Goal: Transaction & Acquisition: Purchase product/service

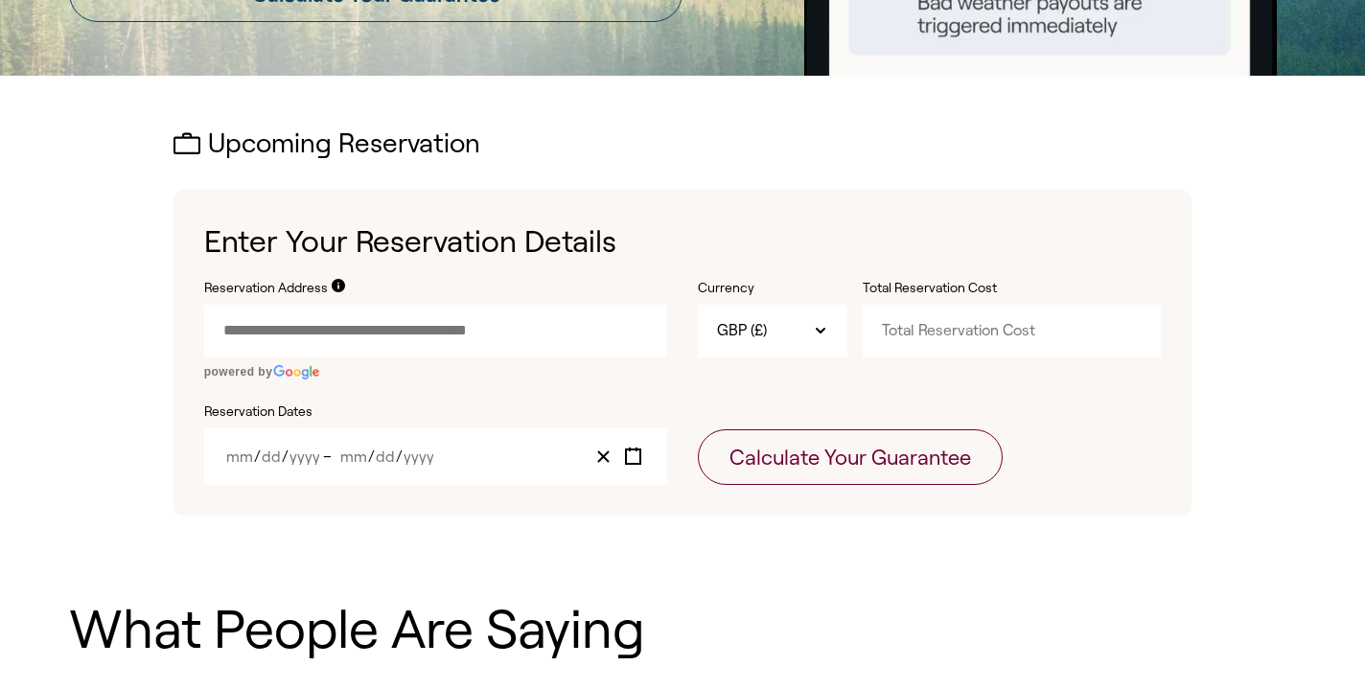
scroll to position [509, 0]
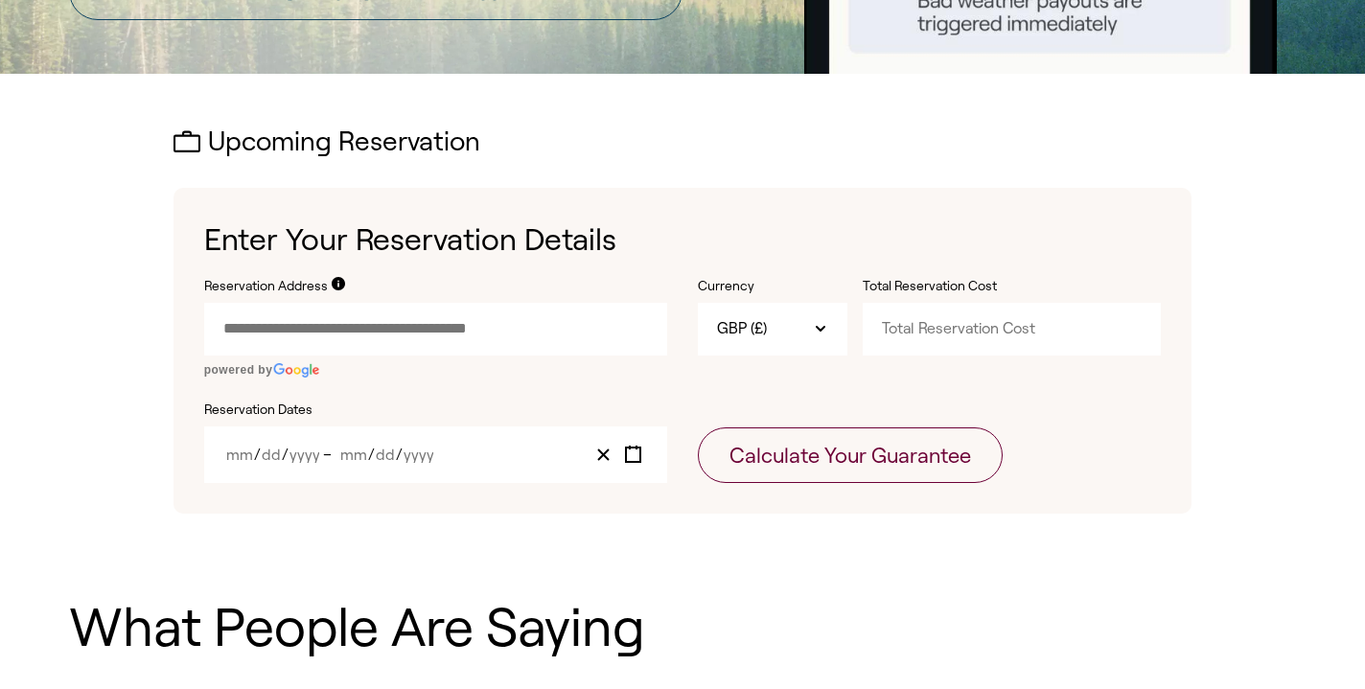
click at [354, 320] on input "Reservation Address" at bounding box center [435, 329] width 463 height 52
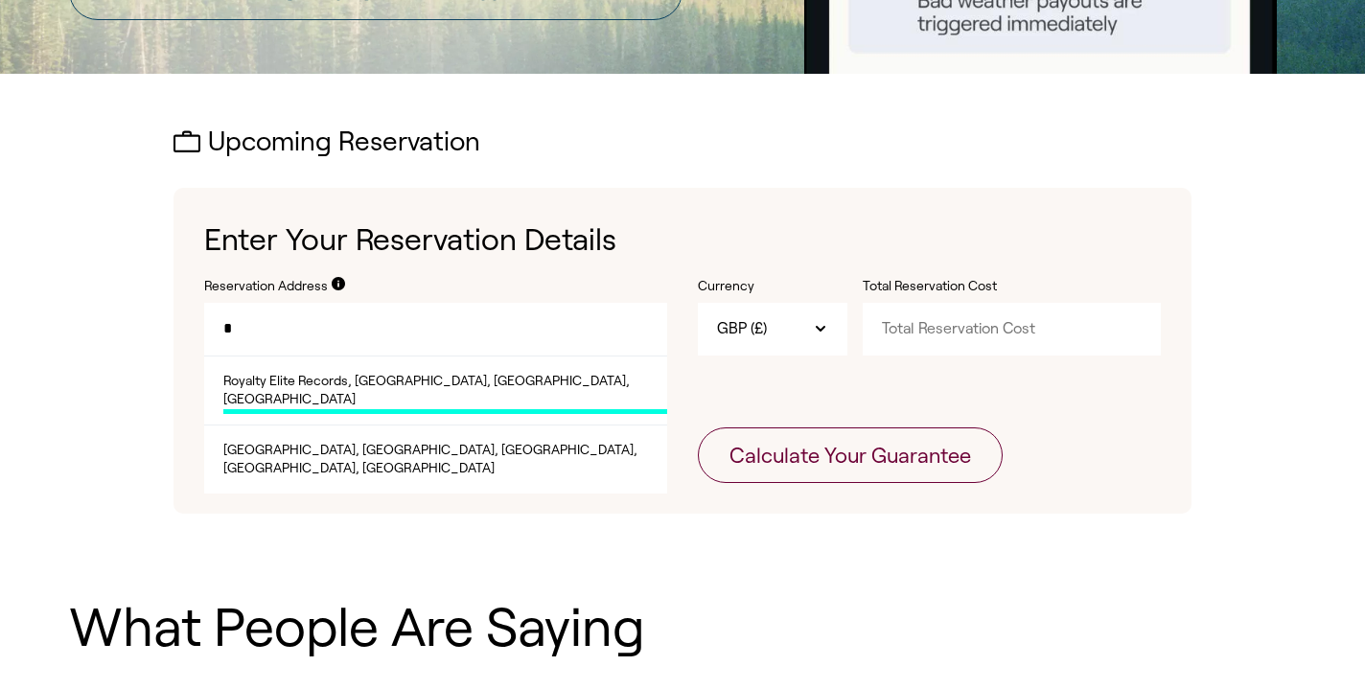
type input "*"
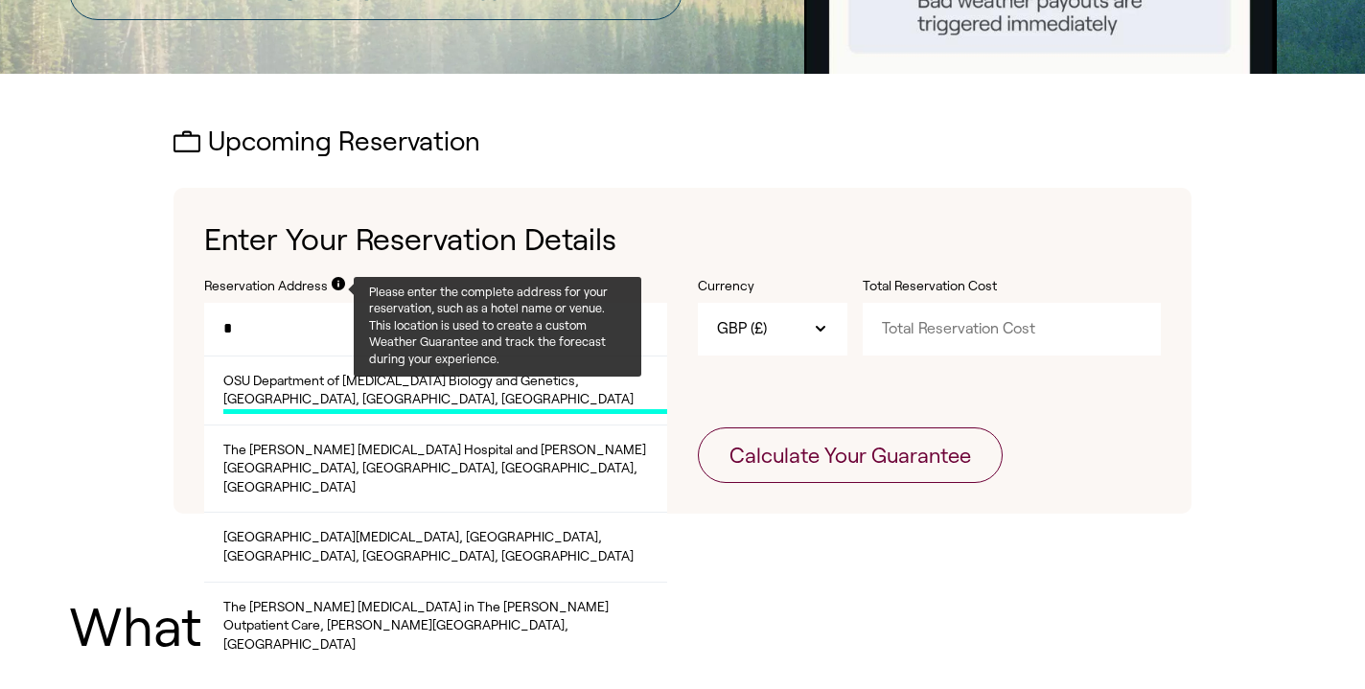
type input "*"
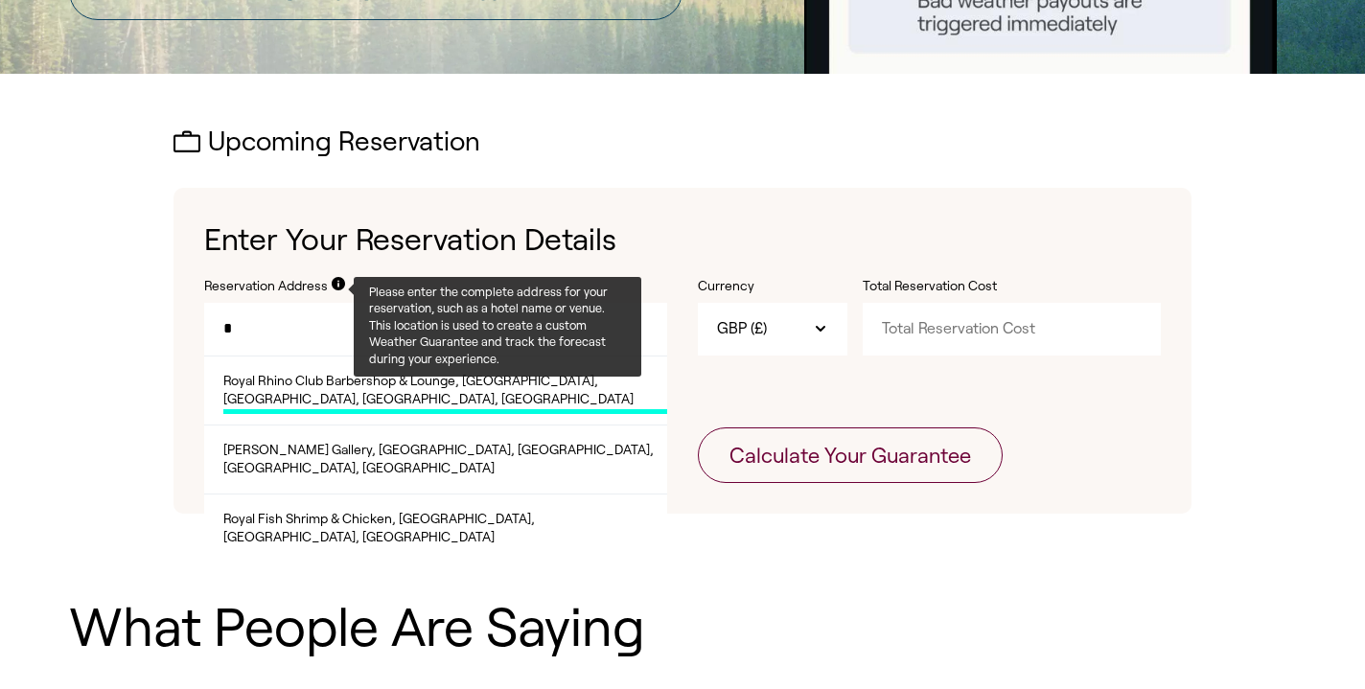
type input "*"
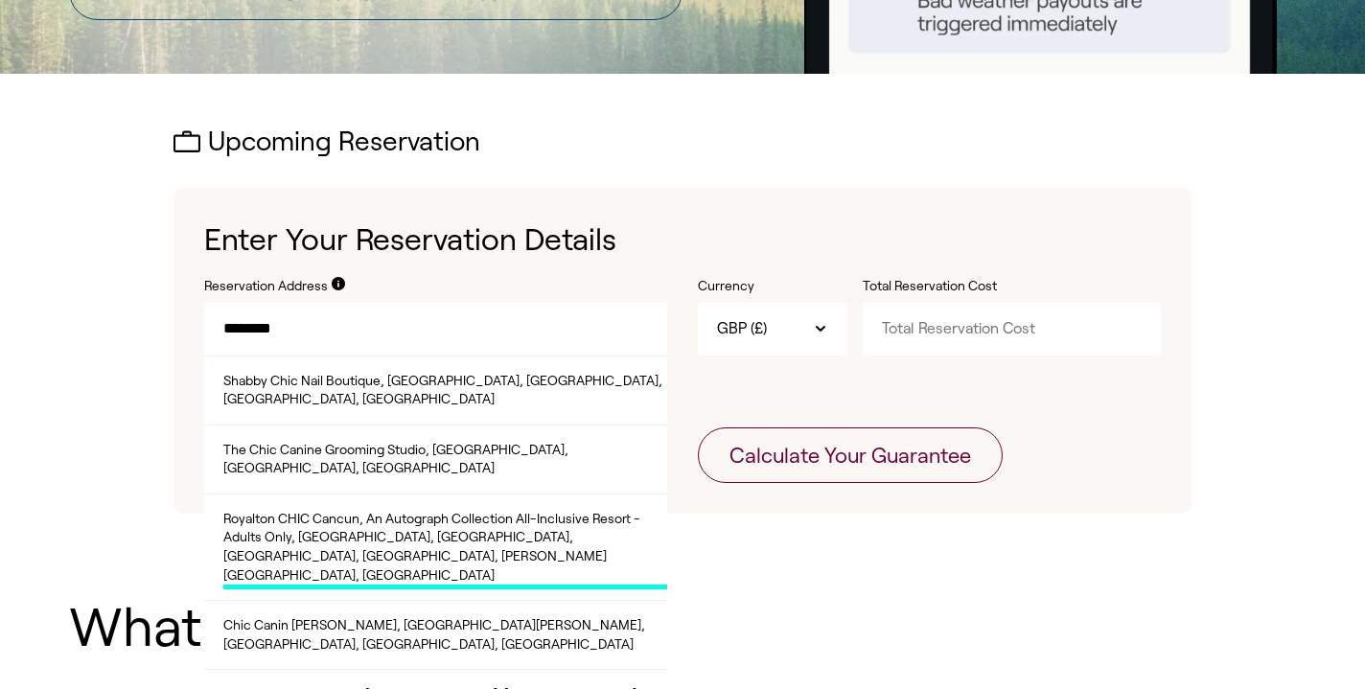
click at [329, 510] on span "Royalton CHIC Cancun, An Autograph Collection All-Inclusive Resort - Adults Onl…" at bounding box center [445, 550] width 444 height 80
type input "**********"
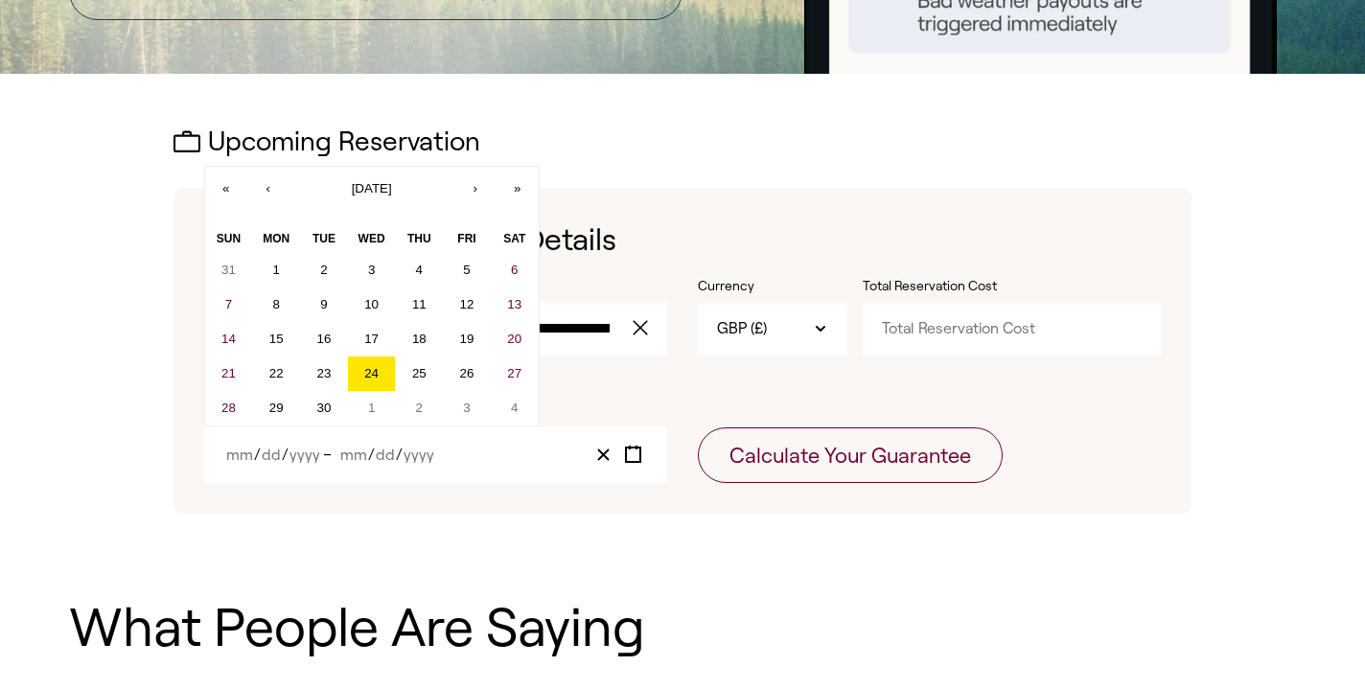
click at [233, 451] on input "Month" at bounding box center [239, 455] width 29 height 16
click at [483, 187] on button "›" at bounding box center [475, 188] width 42 height 42
click at [358, 309] on button "8" at bounding box center [372, 305] width 48 height 35
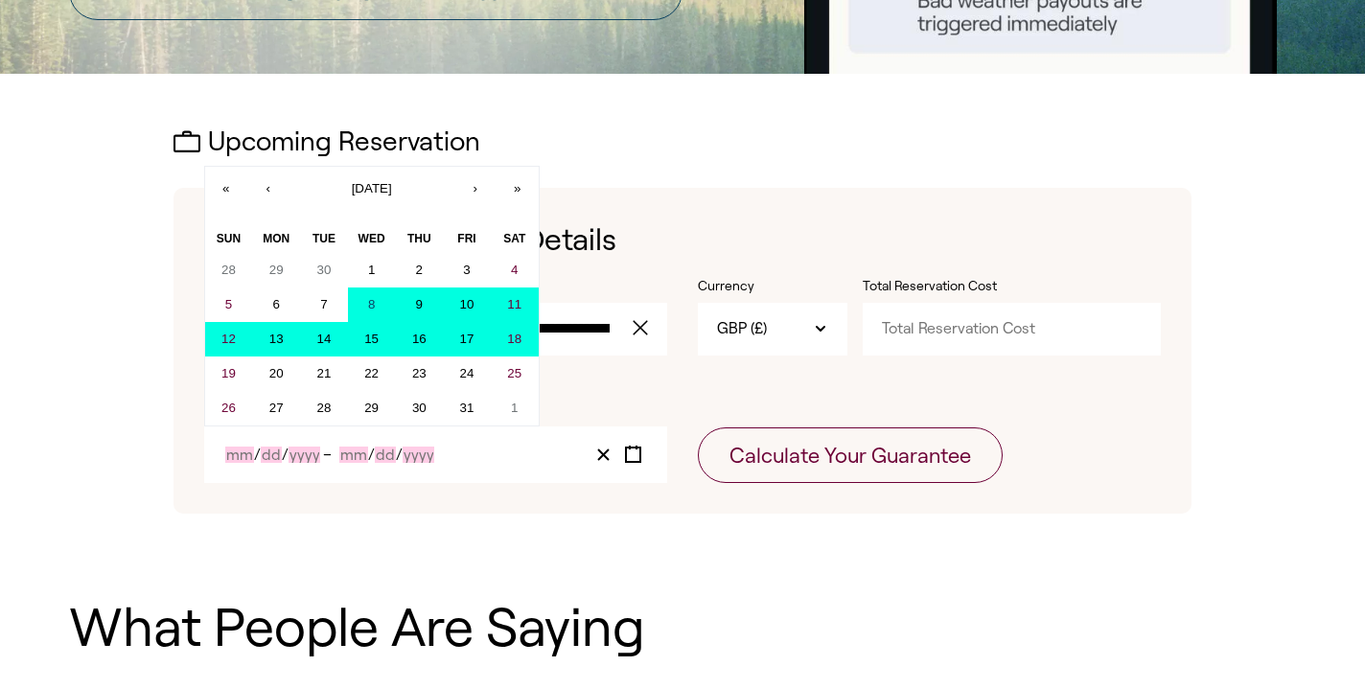
click at [514, 340] on abbr "18" at bounding box center [514, 339] width 14 height 14
type input "10"
type input "8"
type input "2025"
type input "10"
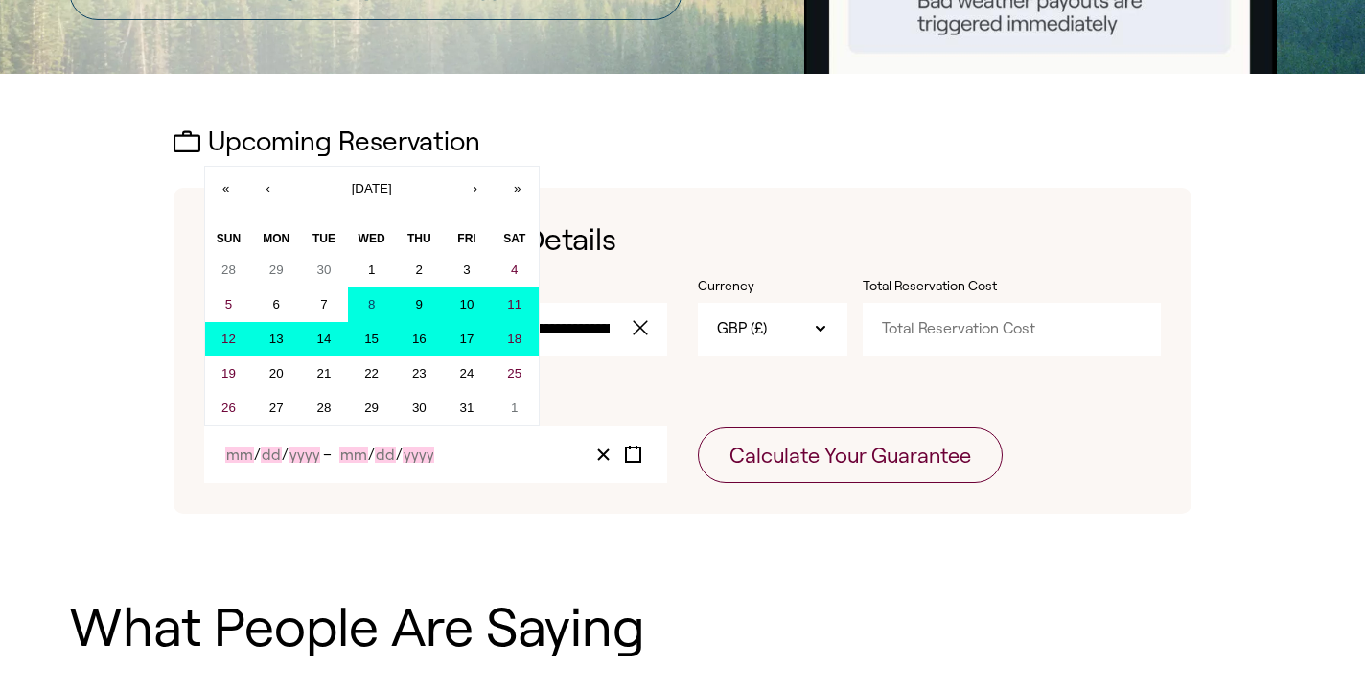
type input "18"
type input "2025"
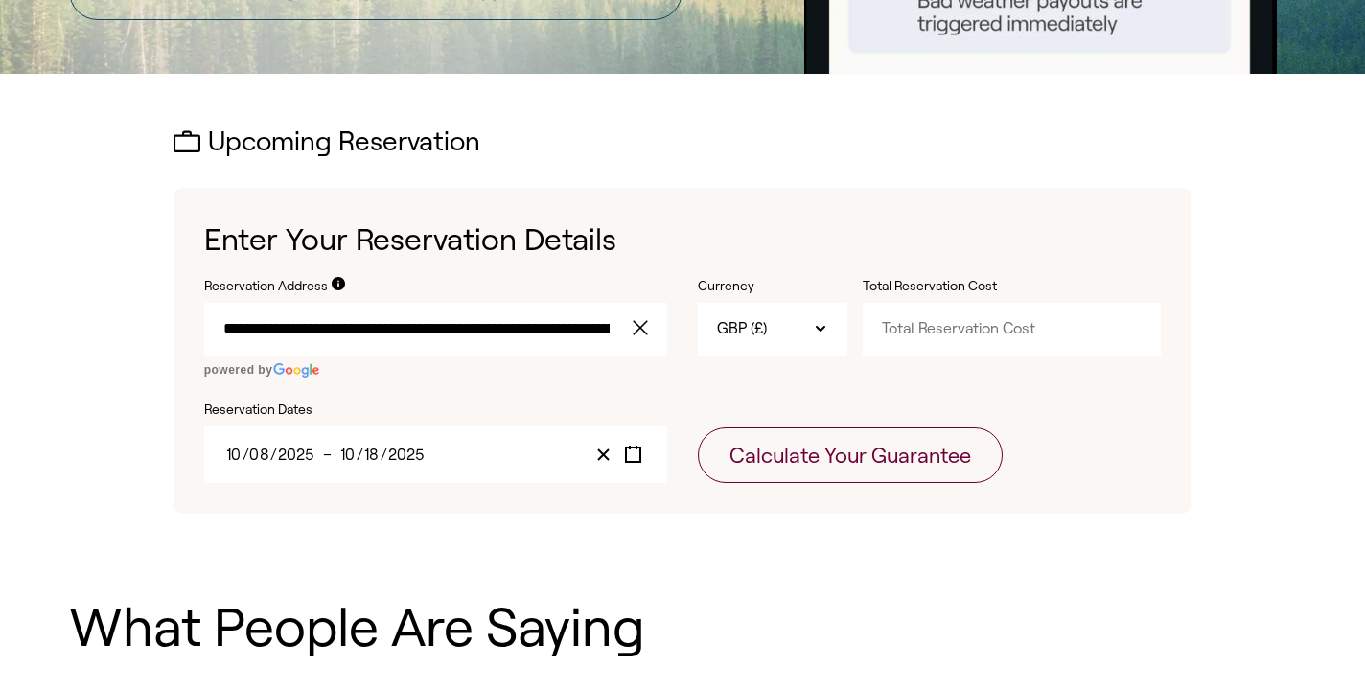
click at [991, 325] on input "Total Reservation Cost" at bounding box center [1012, 329] width 298 height 52
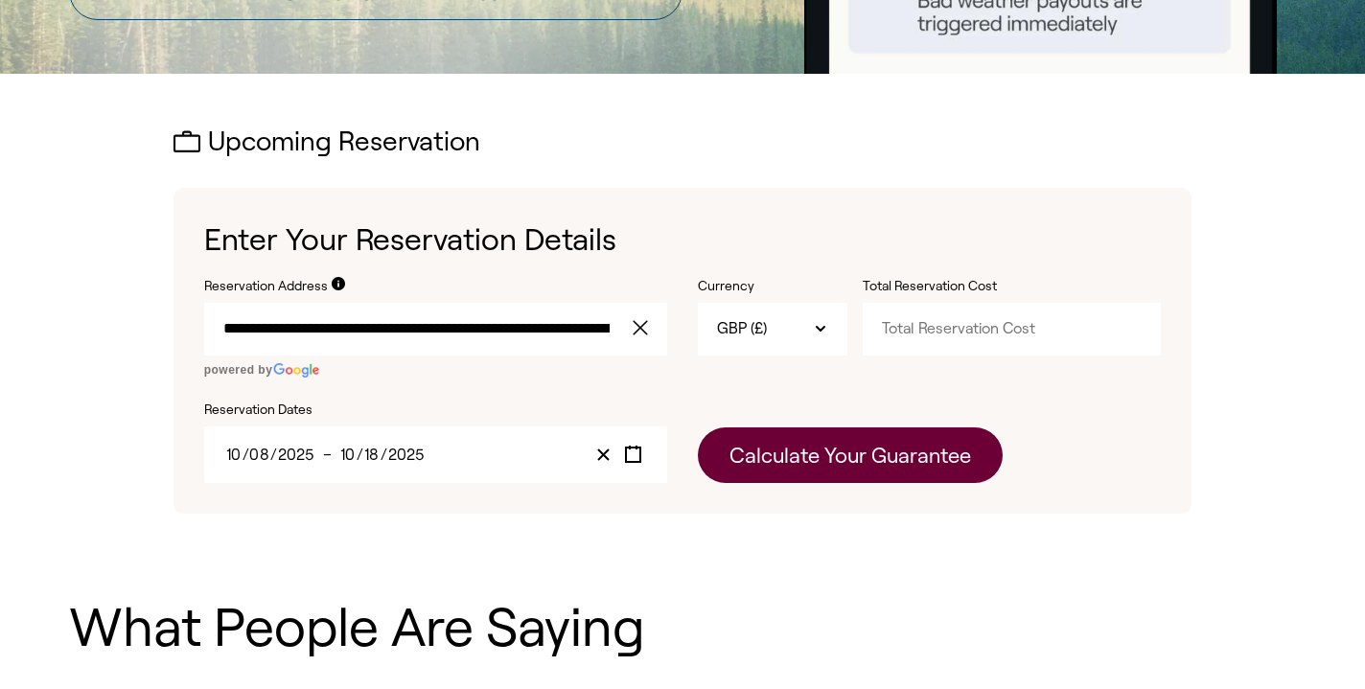
click at [944, 450] on button "Calculate Your Guarantee" at bounding box center [850, 455] width 305 height 56
type input "3800"
click at [960, 429] on button "Calculate Your Guarantee" at bounding box center [850, 455] width 305 height 56
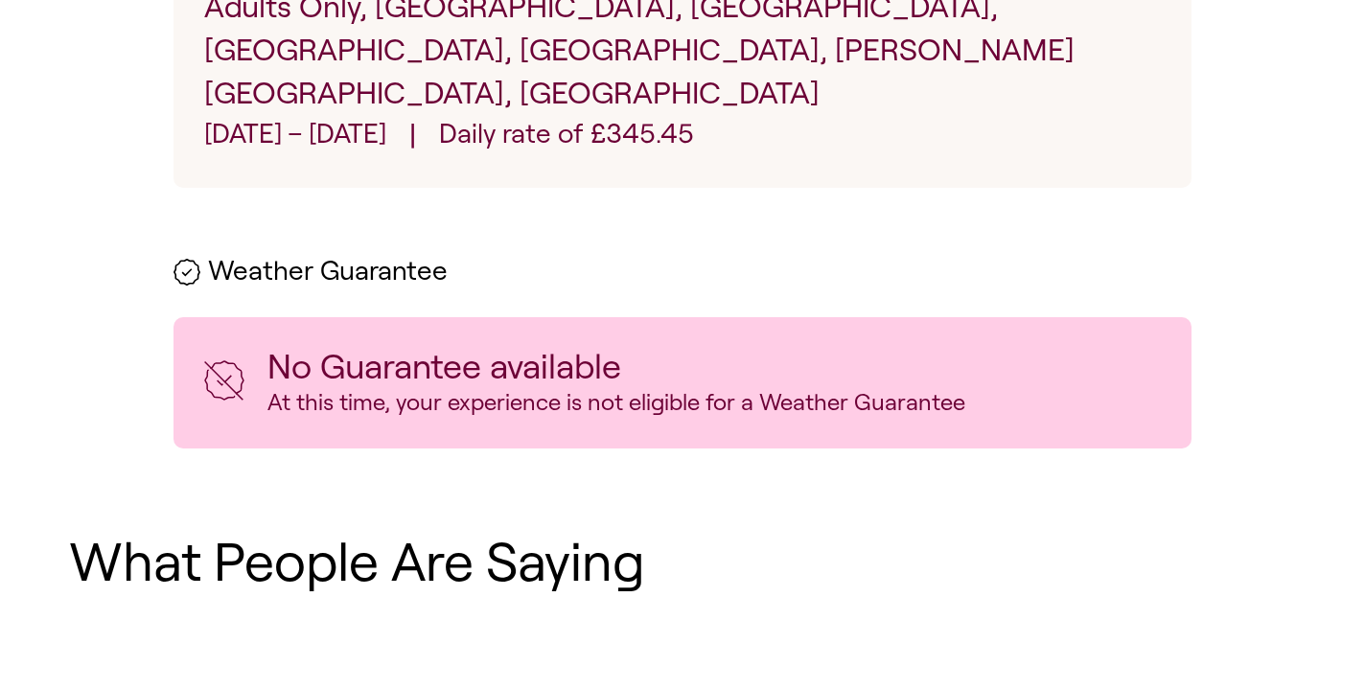
scroll to position [903, 0]
